Goal: Task Accomplishment & Management: Use online tool/utility

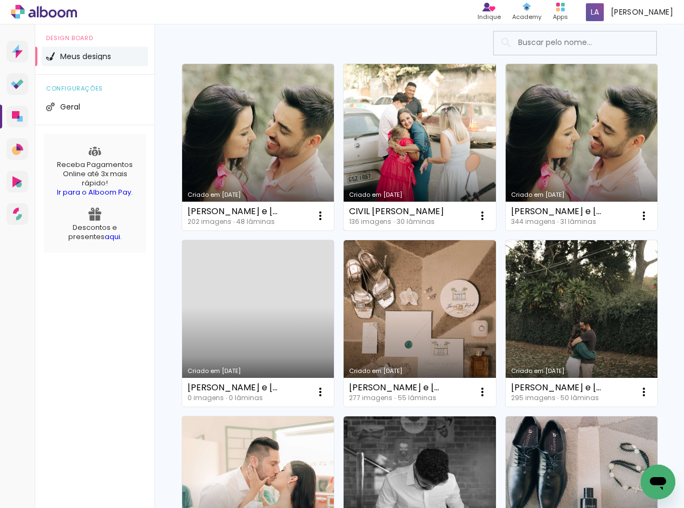
scroll to position [145, 0]
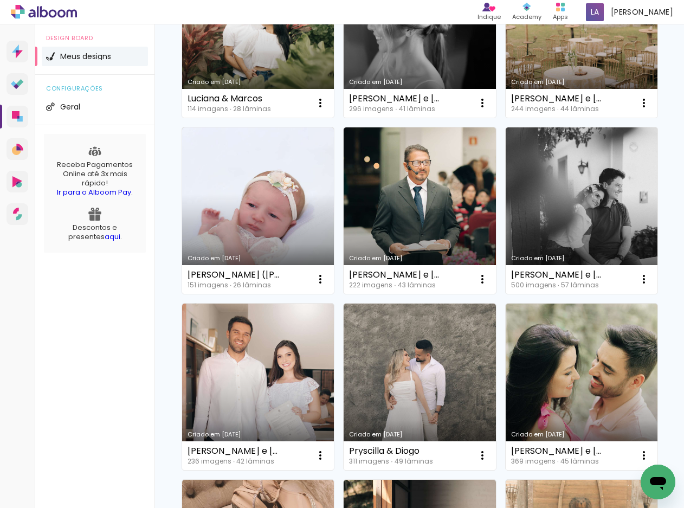
scroll to position [868, 0]
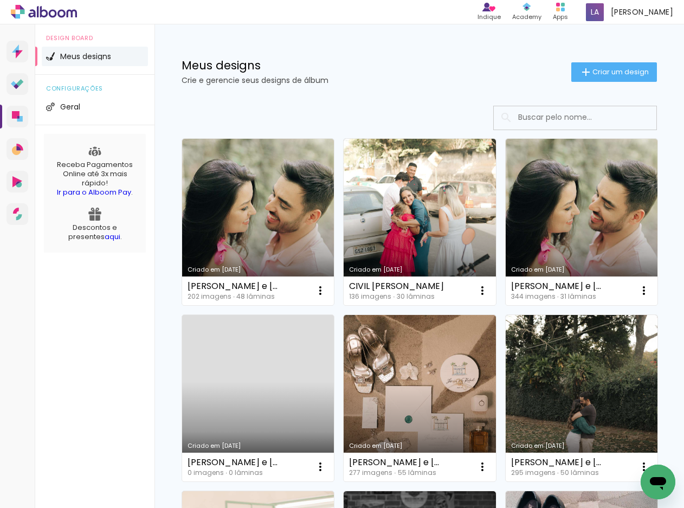
drag, startPoint x: 421, startPoint y: 94, endPoint x: 386, endPoint y: 9, distance: 92.1
click at [421, 94] on div "Meus designs Crie e gerencie seus designs de álbum Criar um design" at bounding box center [420, 59] width 530 height 70
